Goal: Task Accomplishment & Management: Manage account settings

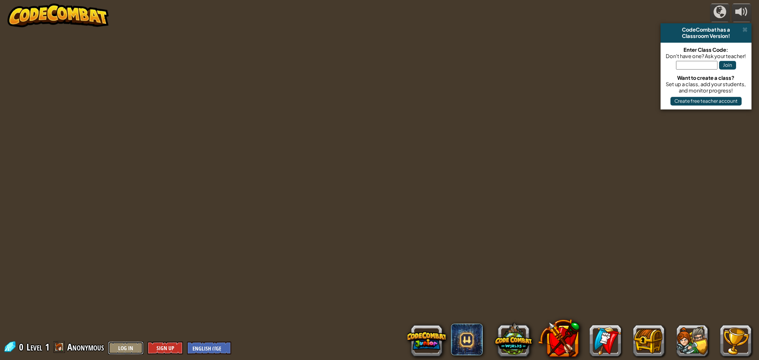
click at [126, 344] on button "Log In" at bounding box center [126, 348] width 36 height 13
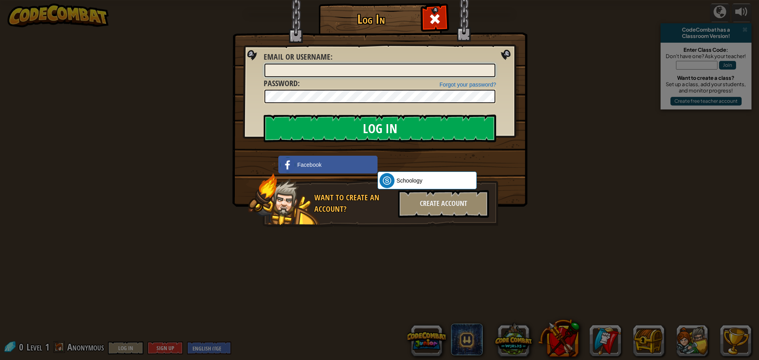
click at [264, 115] on input "Log In" at bounding box center [380, 129] width 232 height 28
type input "[PERSON_NAME][EMAIL_ADDRESS][DOMAIN_NAME]"
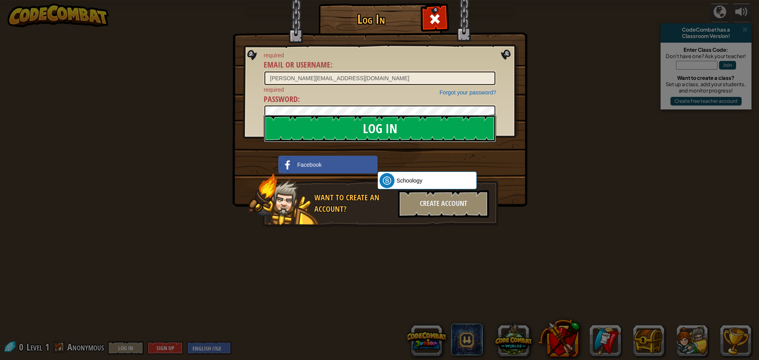
click at [368, 130] on input "Log In" at bounding box center [380, 129] width 232 height 28
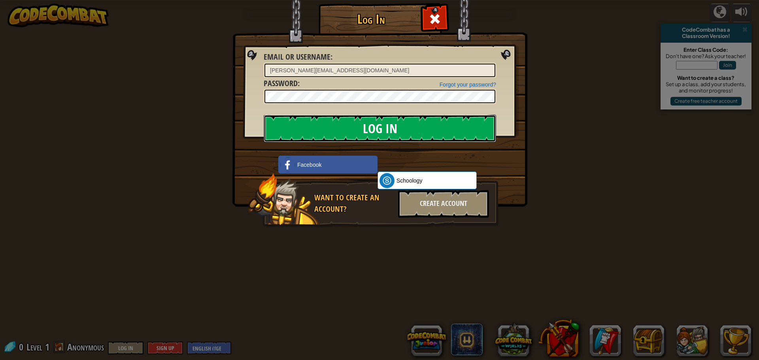
click at [361, 121] on input "Log In" at bounding box center [380, 129] width 232 height 28
click at [353, 128] on input "Log In" at bounding box center [380, 129] width 232 height 28
